Goal: Information Seeking & Learning: Learn about a topic

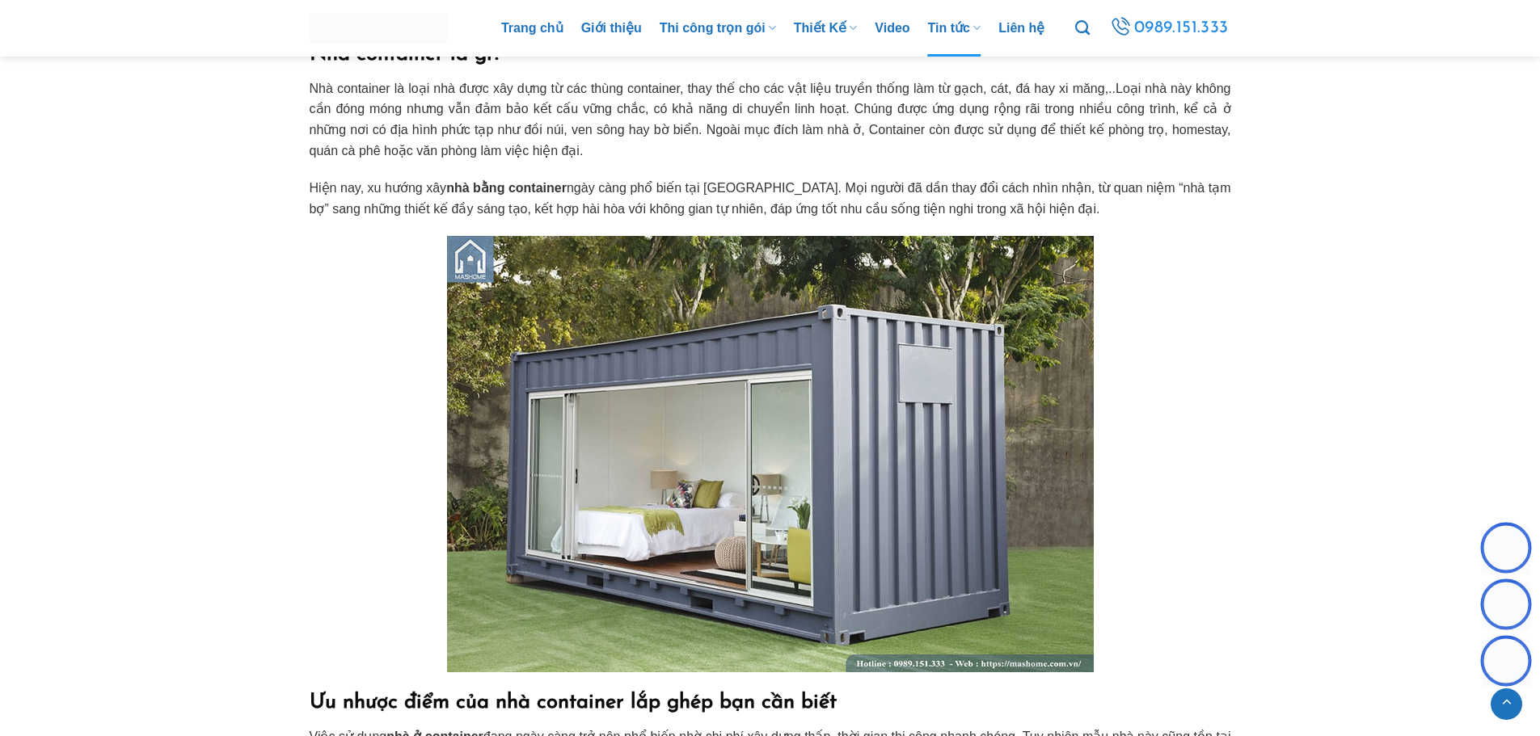
scroll to position [1276, 0]
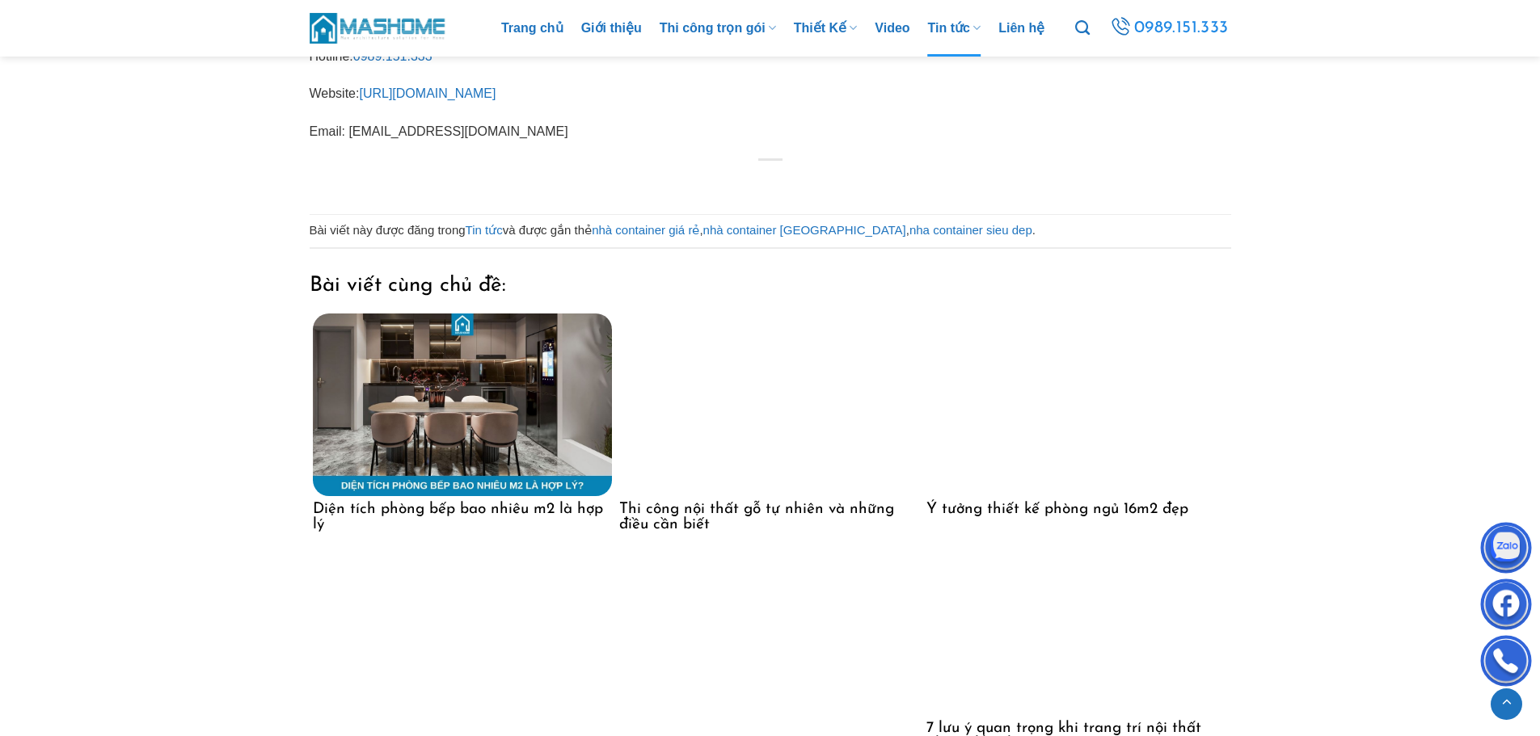
scroll to position [8022, 0]
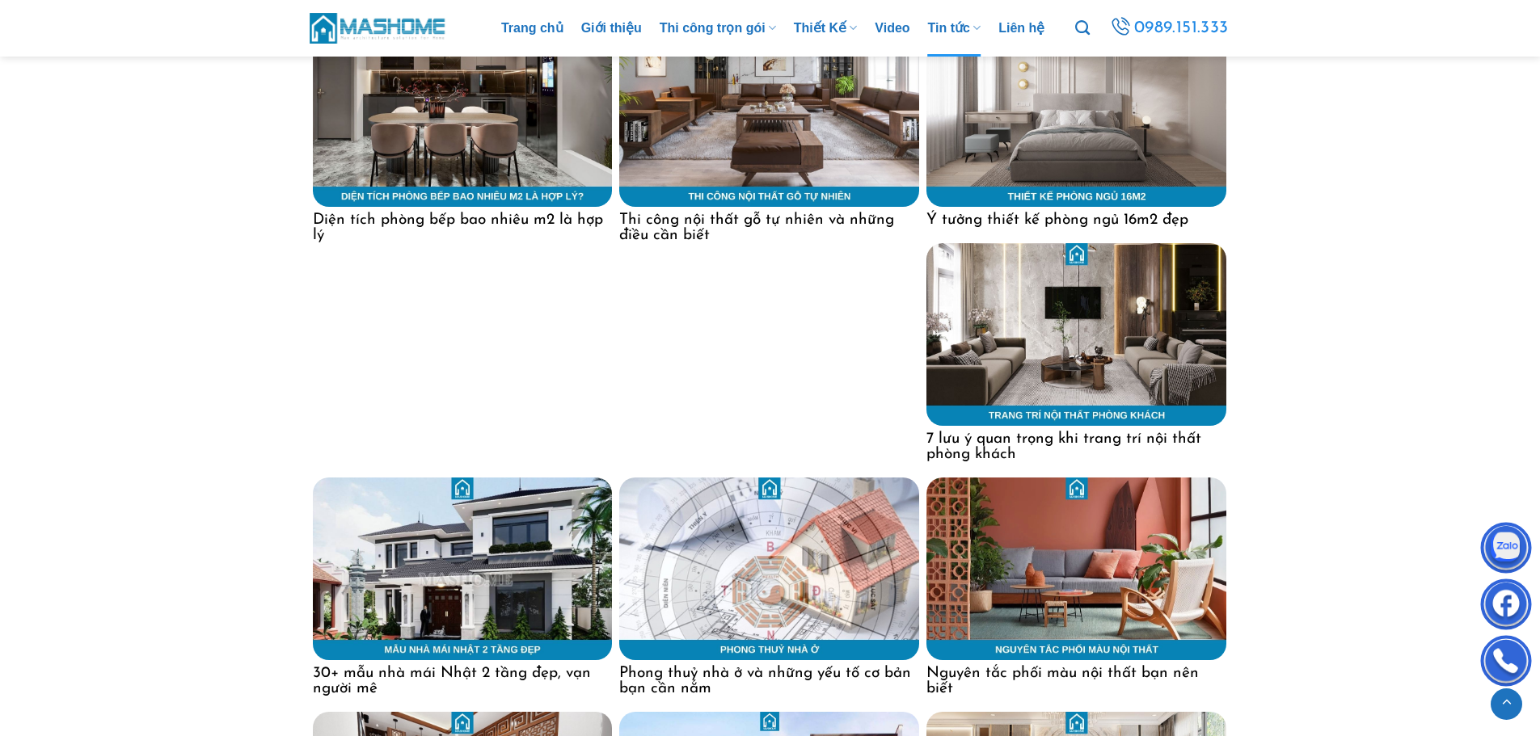
click at [1060, 527] on img at bounding box center [1076, 569] width 300 height 183
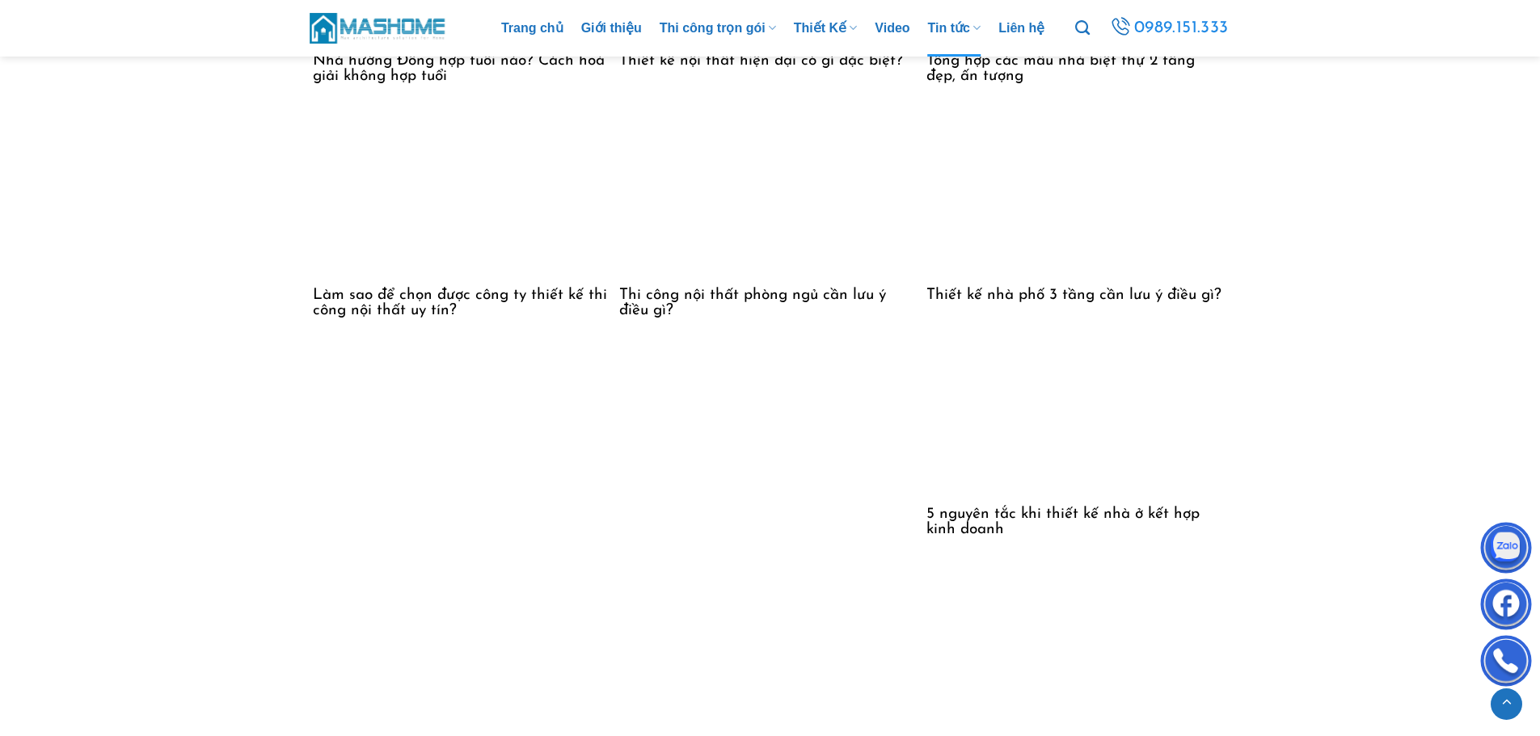
scroll to position [8730, 0]
